Goal: Transaction & Acquisition: Download file/media

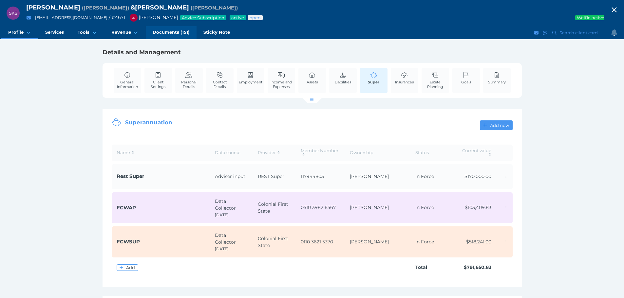
drag, startPoint x: 183, startPoint y: 34, endPoint x: 190, endPoint y: 37, distance: 7.8
click at [183, 34] on span "Documents (151)" at bounding box center [171, 32] width 37 height 6
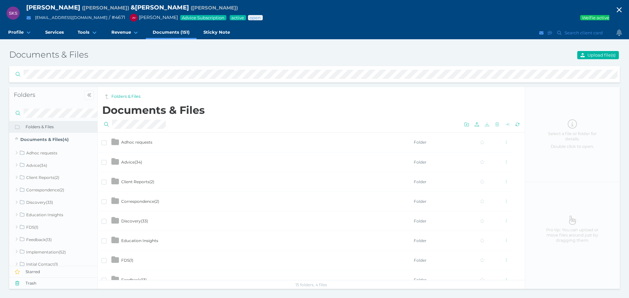
click at [128, 164] on span "Advice ( 34 )" at bounding box center [131, 162] width 21 height 5
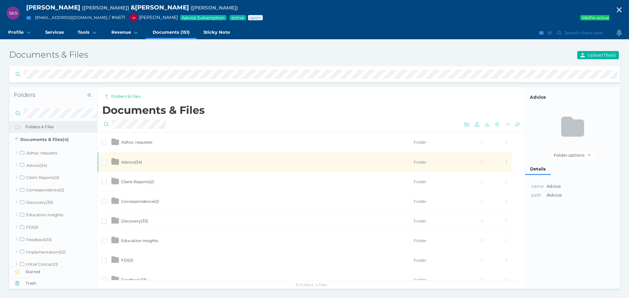
drag, startPoint x: 124, startPoint y: 160, endPoint x: 140, endPoint y: 163, distance: 16.4
click at [124, 160] on span "Advice ( 34 )" at bounding box center [131, 162] width 21 height 5
click at [126, 158] on td "Advice ( 34 )" at bounding box center [267, 162] width 292 height 20
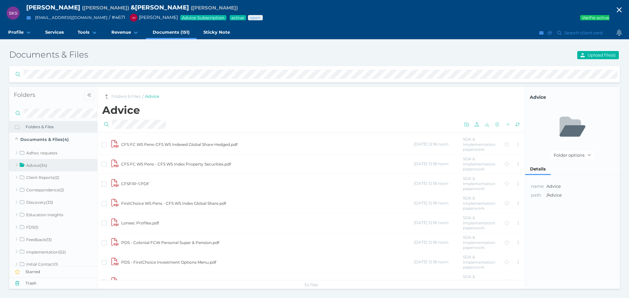
scroll to position [521, 0]
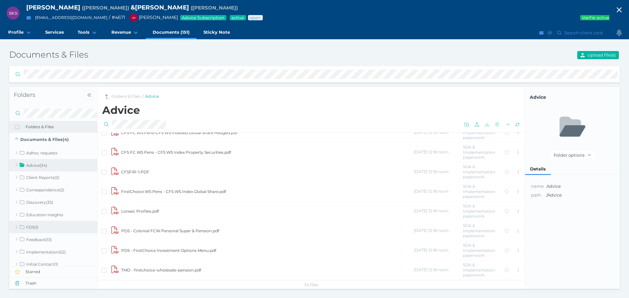
drag, startPoint x: 33, startPoint y: 229, endPoint x: 83, endPoint y: 228, distance: 50.1
click at [33, 229] on link "FDS ( 1 )" at bounding box center [53, 227] width 88 height 12
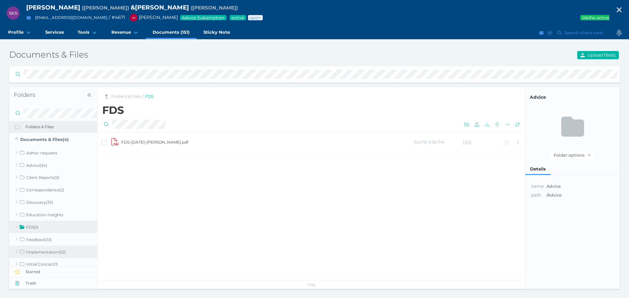
click at [63, 250] on link "Implementation ( 52 )" at bounding box center [53, 252] width 88 height 12
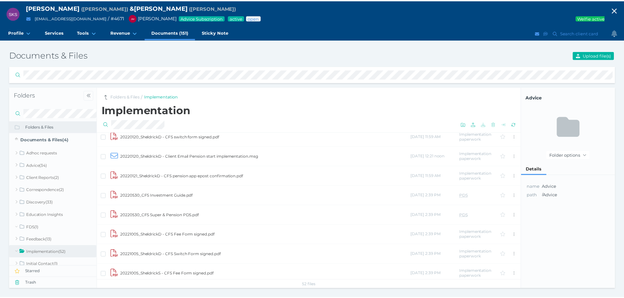
scroll to position [655, 0]
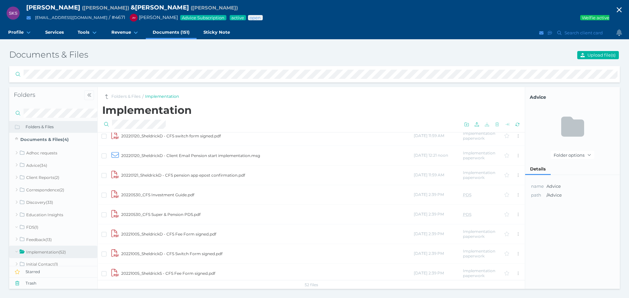
click at [185, 233] on td "20221005_SheldrickD - CFS Fee Form signed.pdf" at bounding box center [267, 234] width 292 height 20
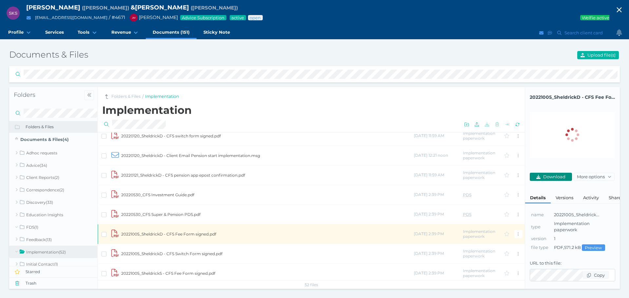
click at [557, 175] on span "Download" at bounding box center [555, 176] width 27 height 5
